Goal: Navigation & Orientation: Find specific page/section

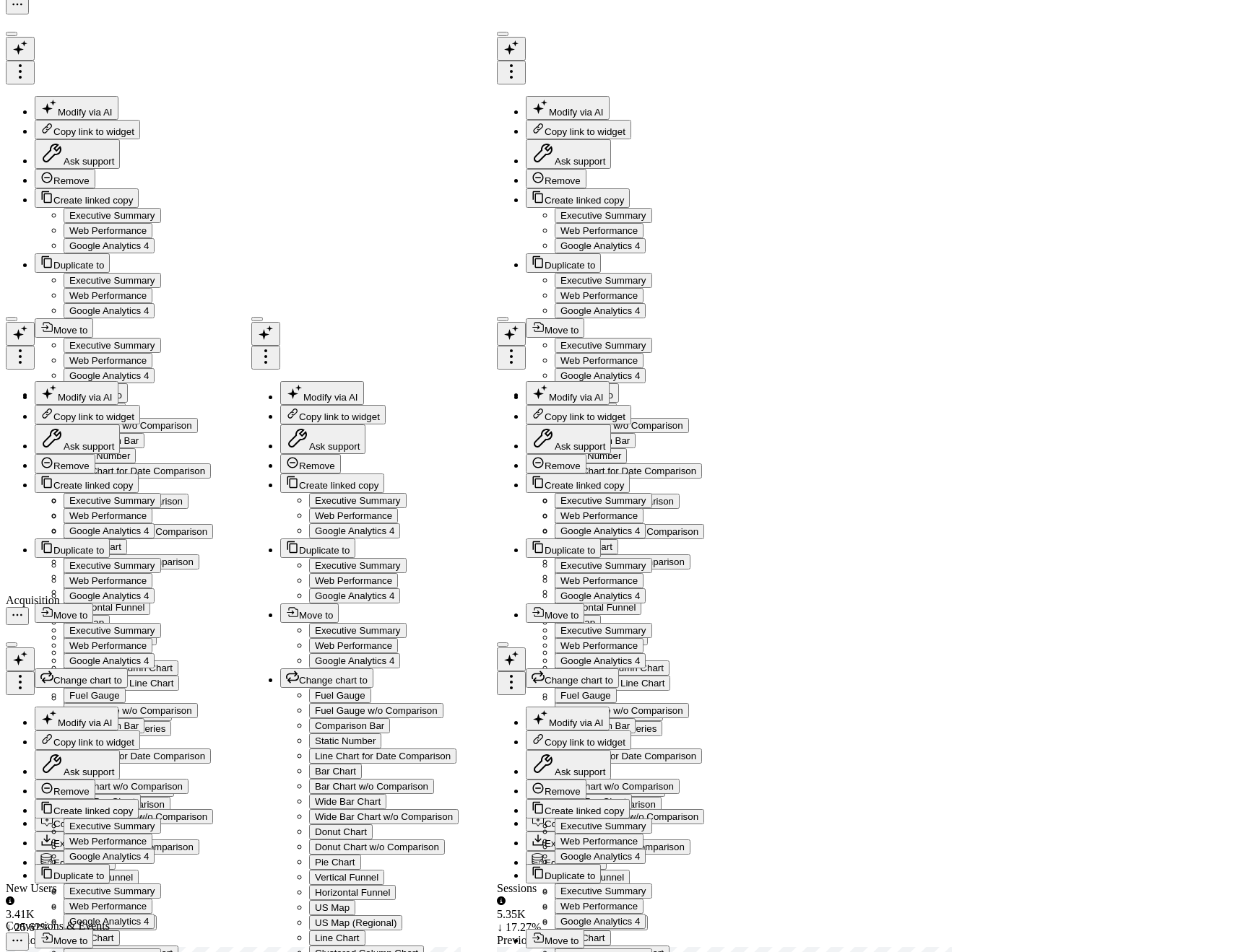
scroll to position [1186, 0]
